Goal: Information Seeking & Learning: Learn about a topic

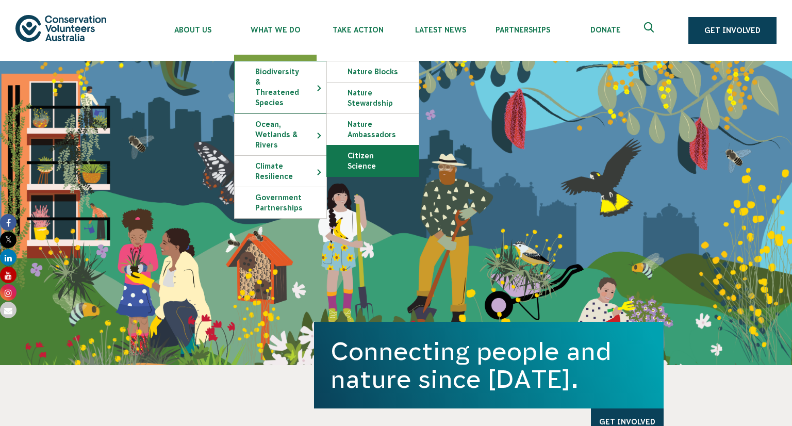
click at [354, 157] on link "Citizen Science" at bounding box center [373, 160] width 92 height 31
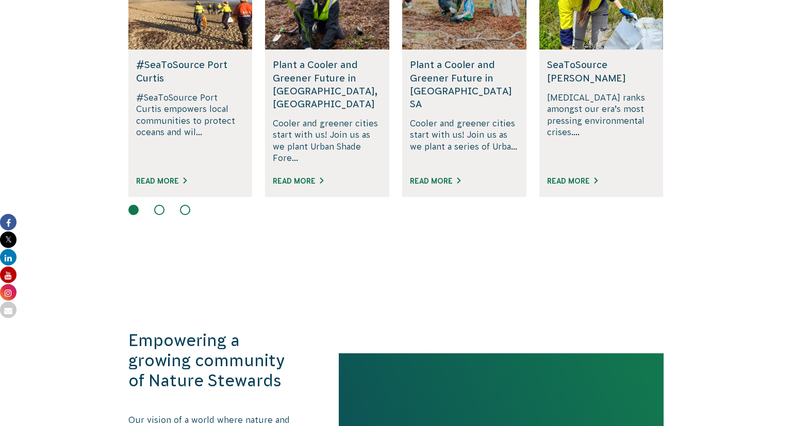
scroll to position [762, 0]
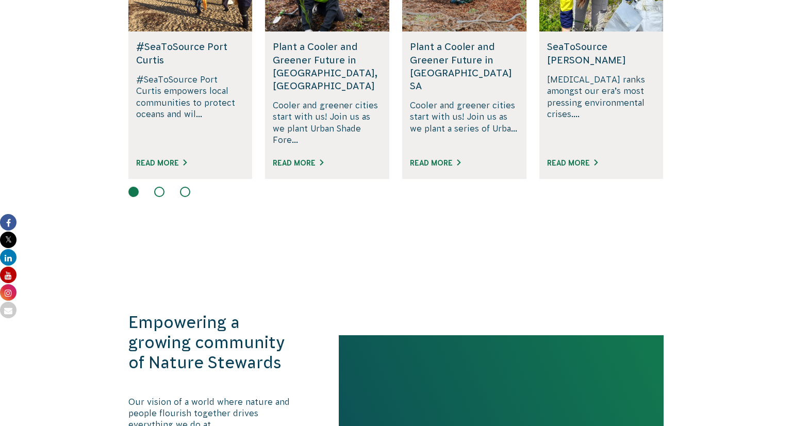
click at [157, 187] on button at bounding box center [159, 192] width 10 height 10
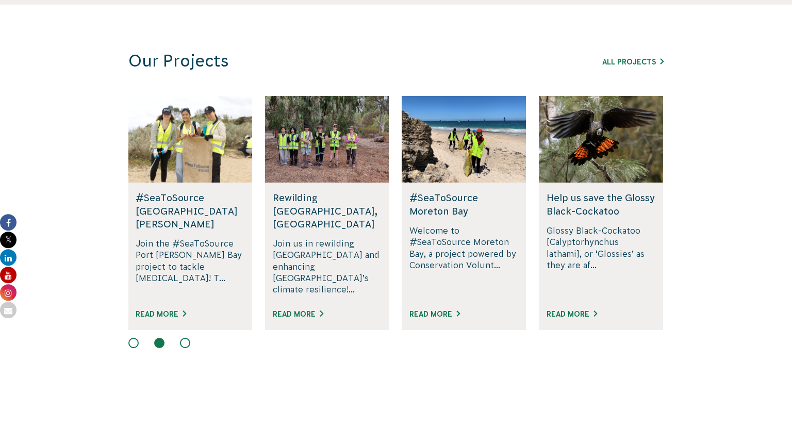
scroll to position [599, 0]
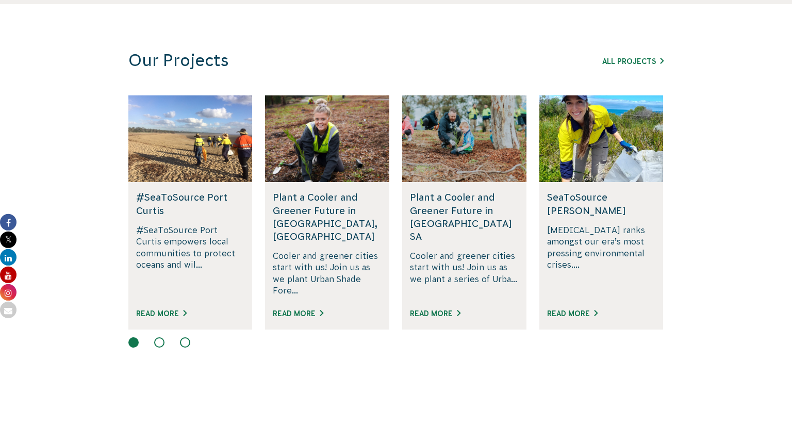
scroll to position [739, 0]
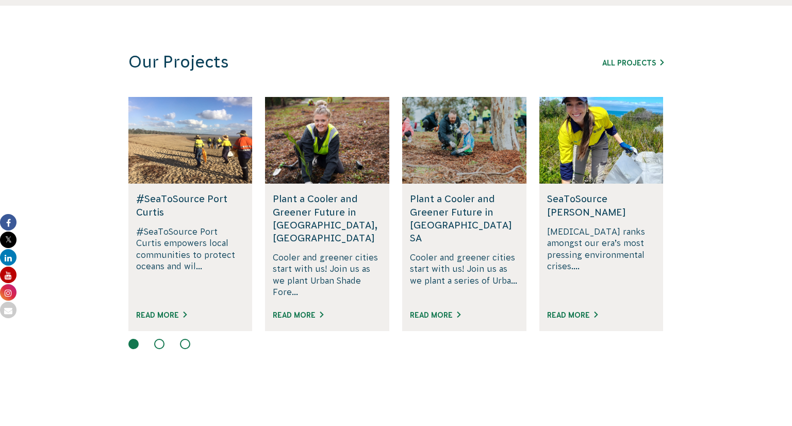
click at [162, 339] on div at bounding box center [395, 345] width 535 height 12
click at [161, 339] on button at bounding box center [159, 344] width 10 height 10
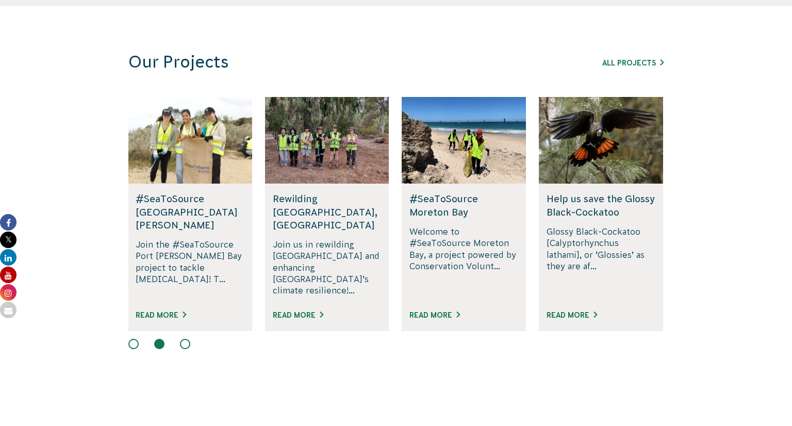
click at [187, 339] on button at bounding box center [185, 344] width 10 height 10
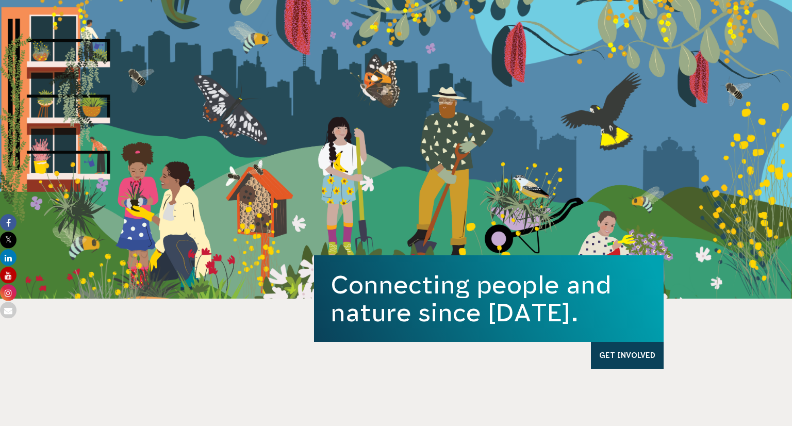
scroll to position [0, 0]
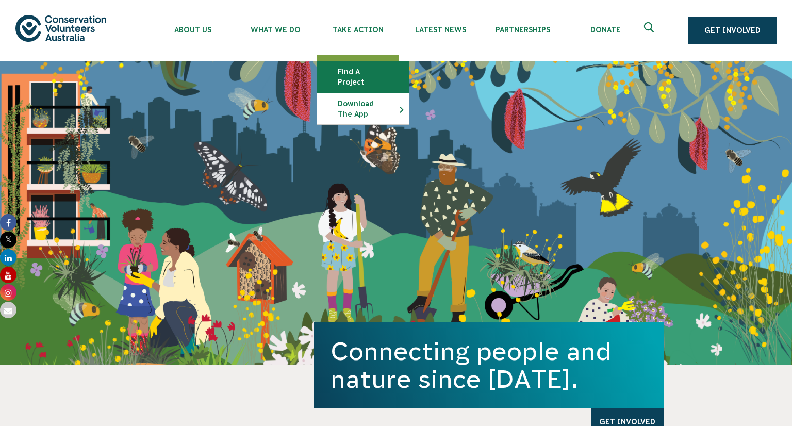
click at [360, 67] on link "Find a project" at bounding box center [363, 76] width 92 height 31
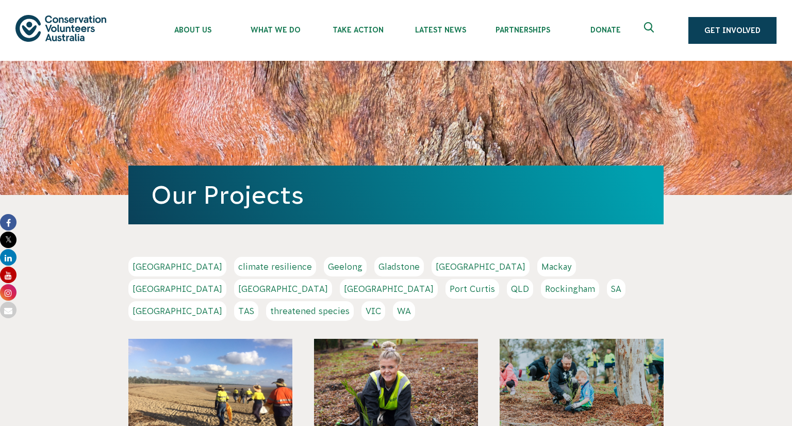
scroll to position [62, 0]
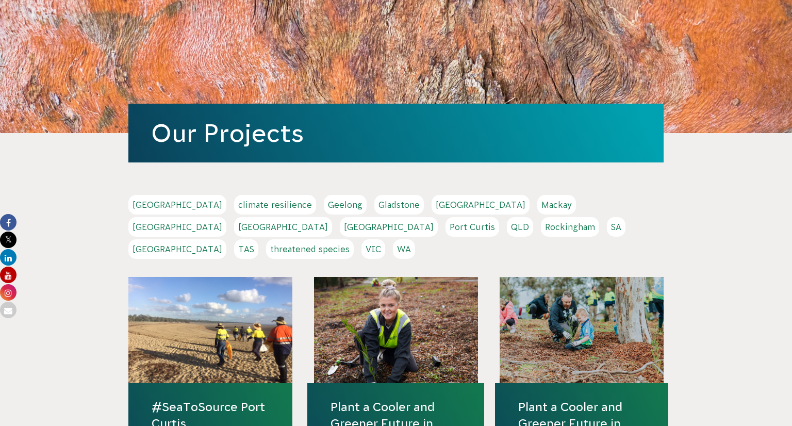
click at [258, 239] on link "TAS" at bounding box center [246, 249] width 24 height 20
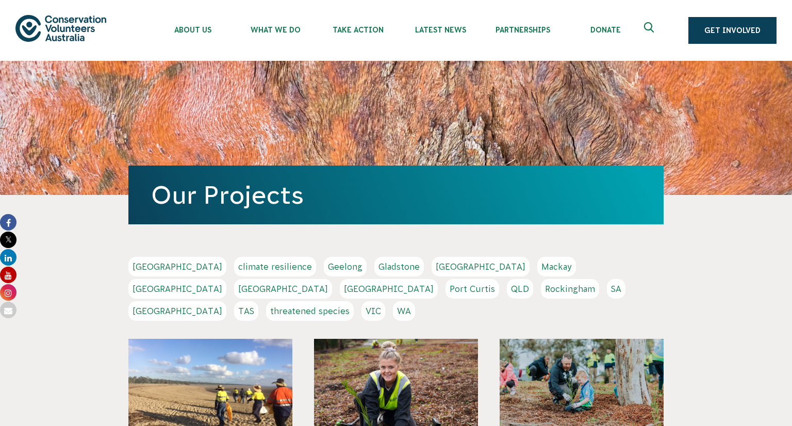
scroll to position [62, 0]
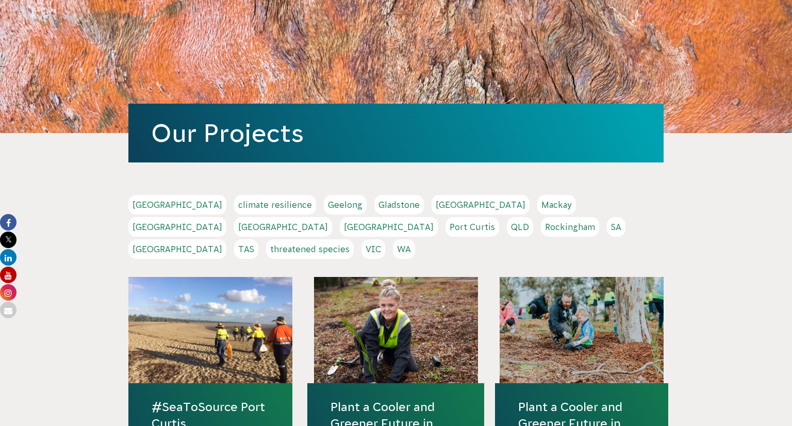
click at [432, 198] on link "[GEOGRAPHIC_DATA]" at bounding box center [481, 205] width 98 height 20
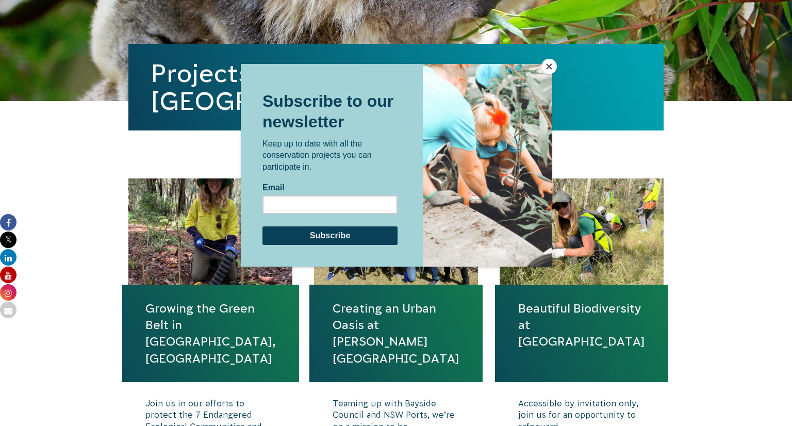
click at [548, 66] on button "Close" at bounding box center [549, 66] width 15 height 15
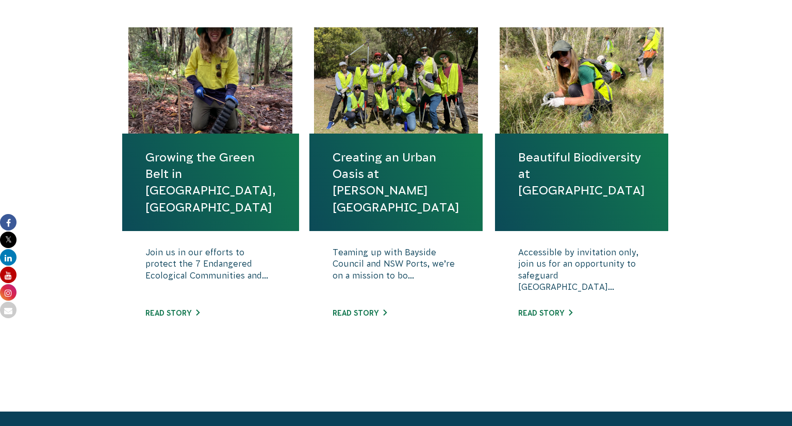
scroll to position [381, 0]
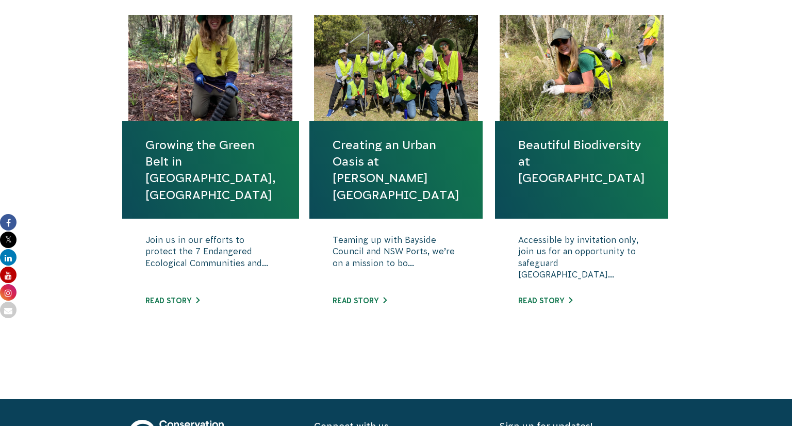
click at [551, 271] on p "Accessible by invitation only, join us for an opportunity to safeguard [GEOGRAP…" at bounding box center [581, 260] width 127 height 52
click at [560, 298] on link "Read story" at bounding box center [545, 301] width 54 height 8
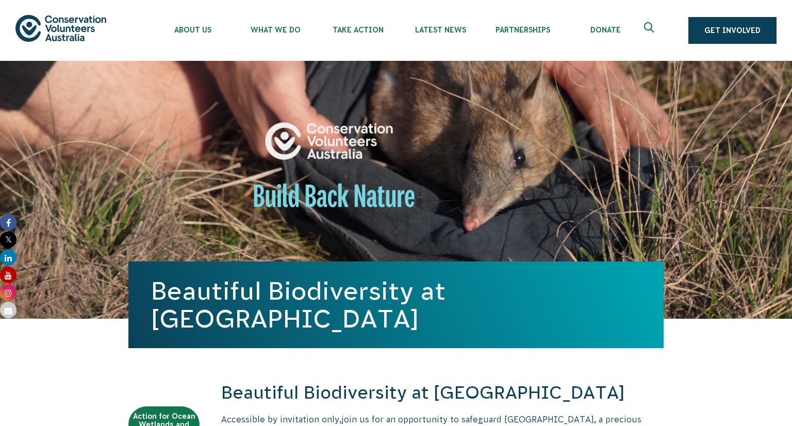
scroll to position [225, 0]
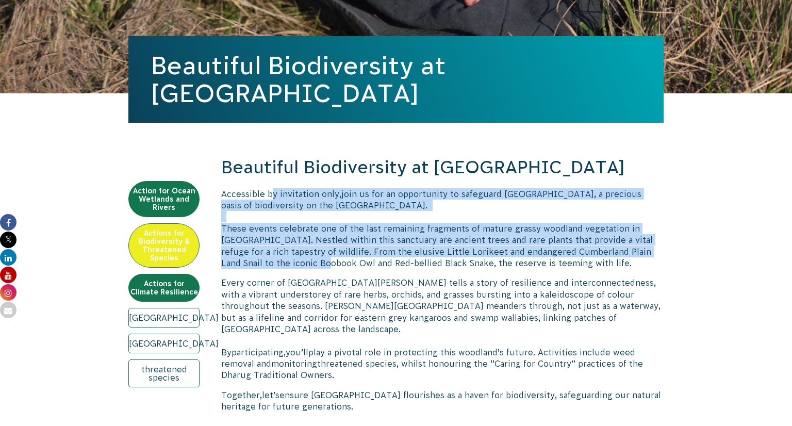
click at [301, 269] on p "Accessible by invitation only, join us for an opportunity to safeguard [GEOGRAP…" at bounding box center [442, 228] width 443 height 81
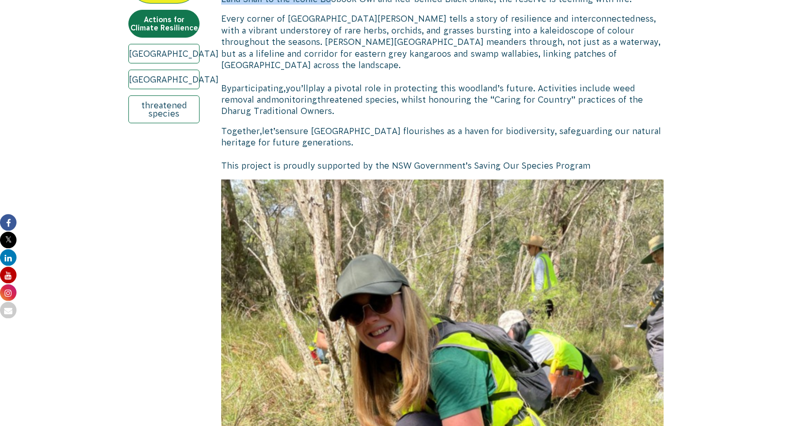
scroll to position [498, 0]
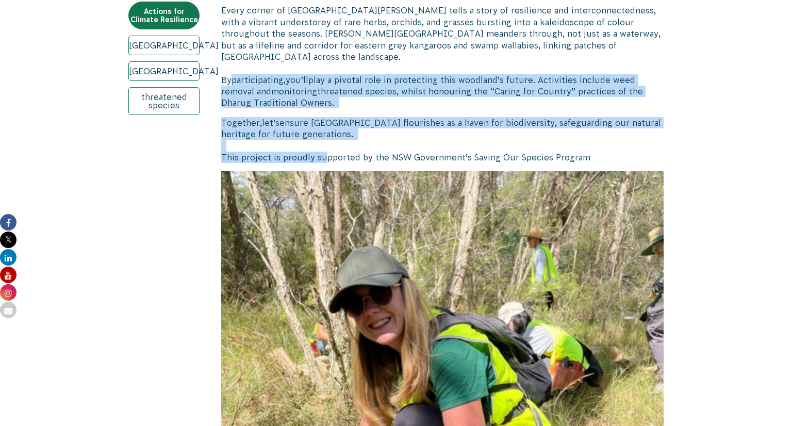
drag, startPoint x: 231, startPoint y: 72, endPoint x: 358, endPoint y: 141, distance: 144.5
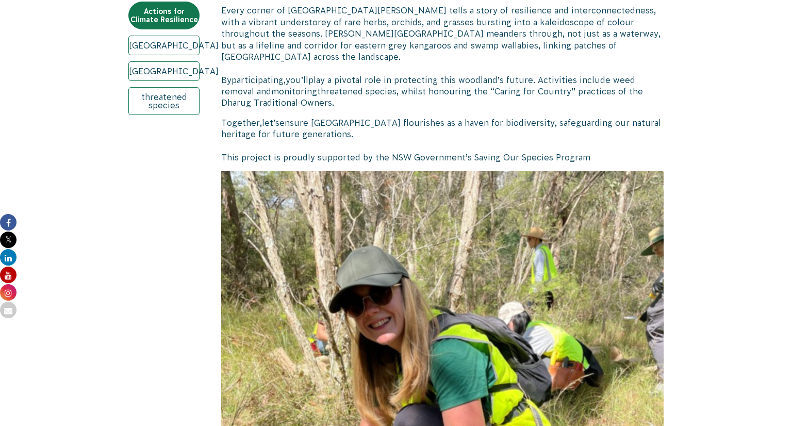
click at [358, 141] on p "Together, let’s ensure [GEOGRAPHIC_DATA] flourishes as a haven for biodiversity…" at bounding box center [442, 140] width 443 height 46
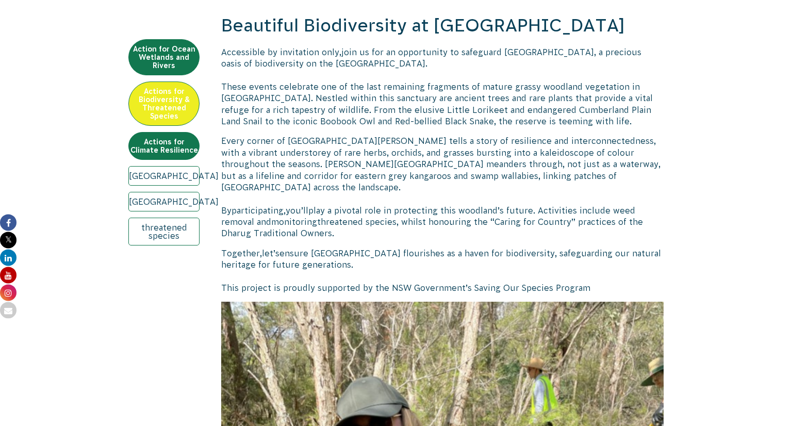
scroll to position [388, 0]
